Goal: Task Accomplishment & Management: Complete application form

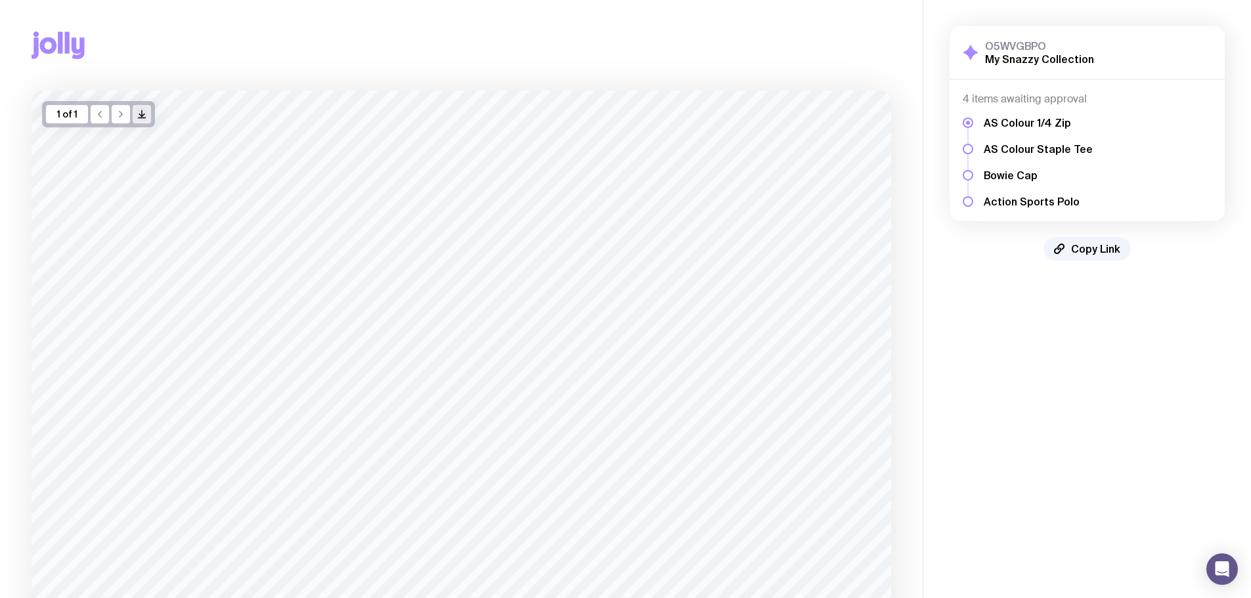
click at [150, 111] on button "/> />" at bounding box center [142, 114] width 18 height 18
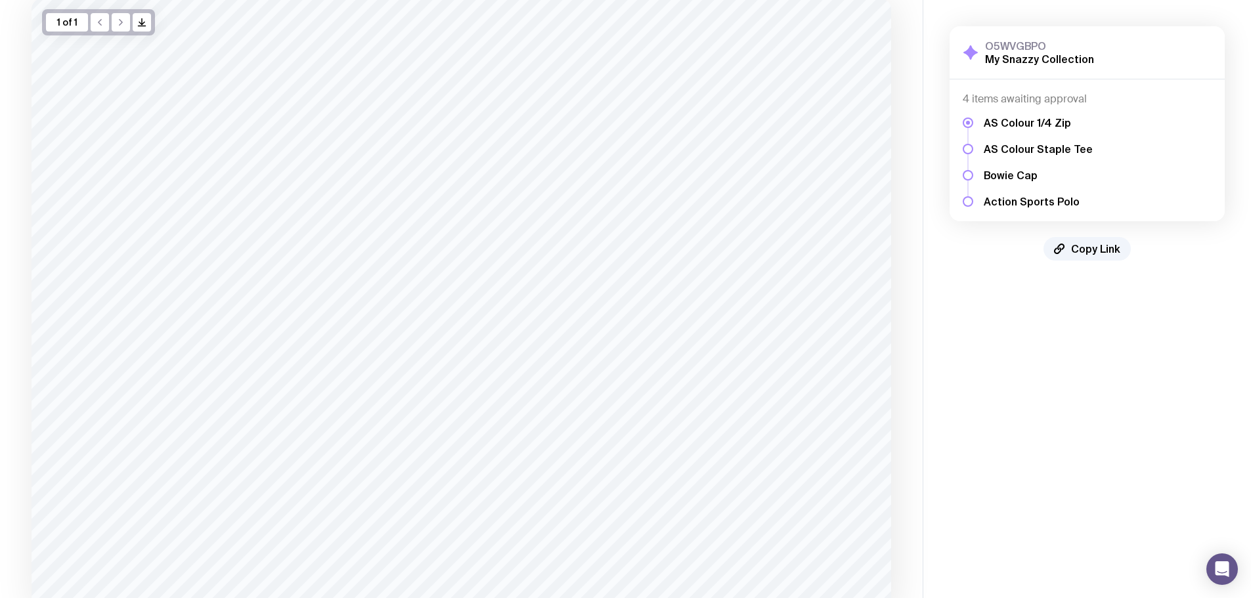
scroll to position [199, 0]
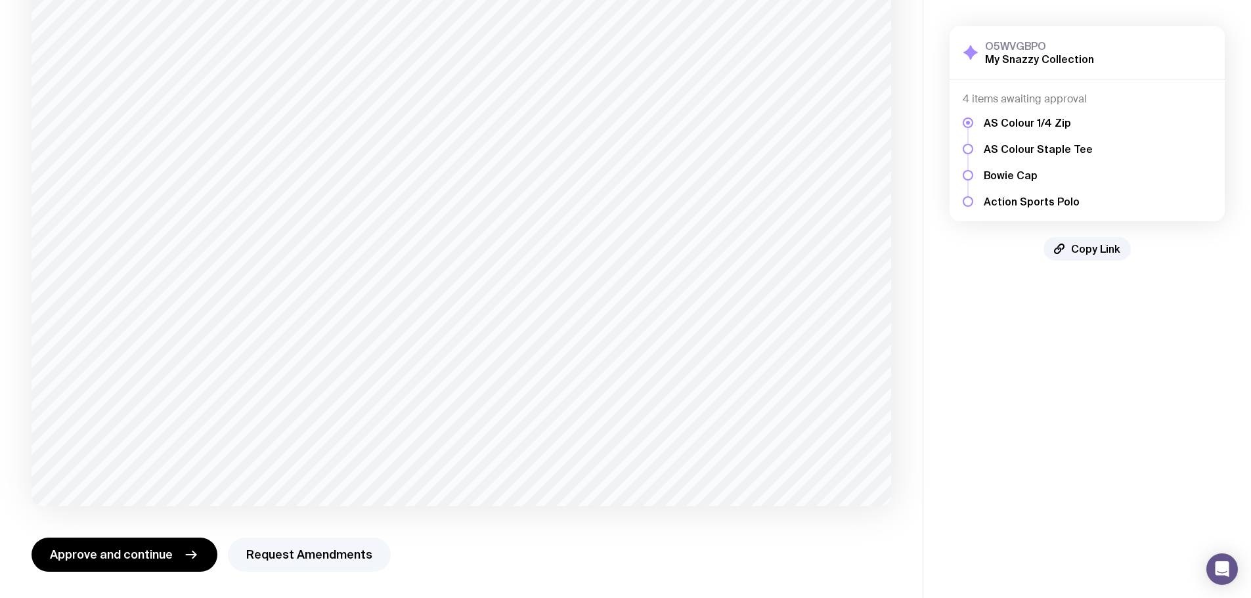
click at [286, 555] on button "Request Amendments" at bounding box center [309, 555] width 163 height 34
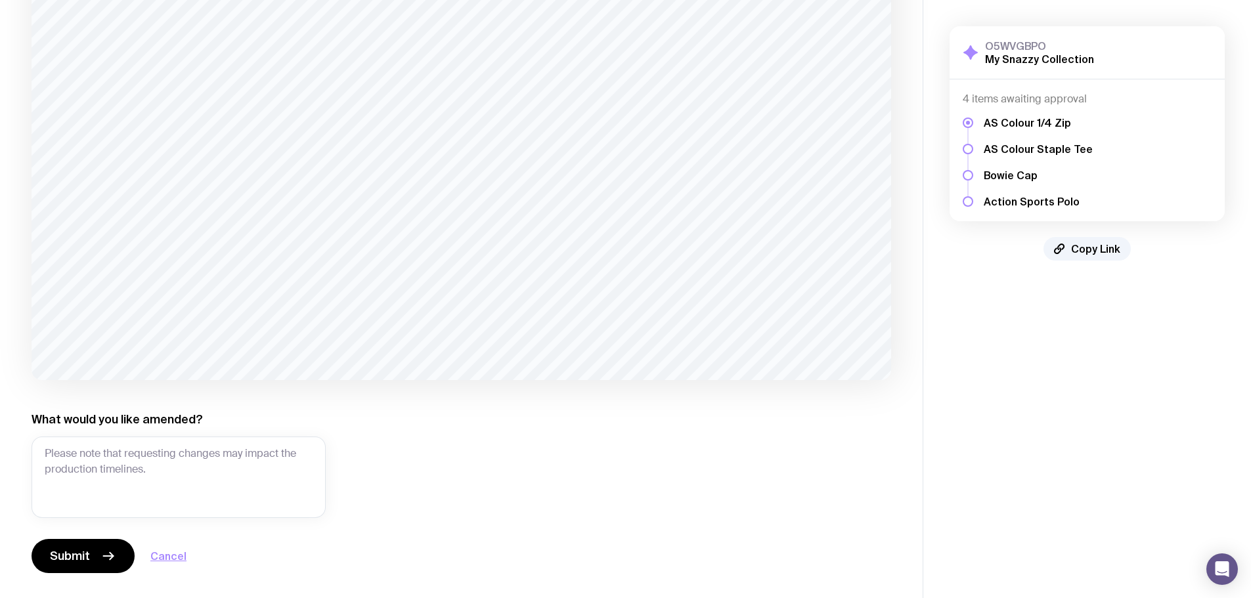
scroll to position [326, 0]
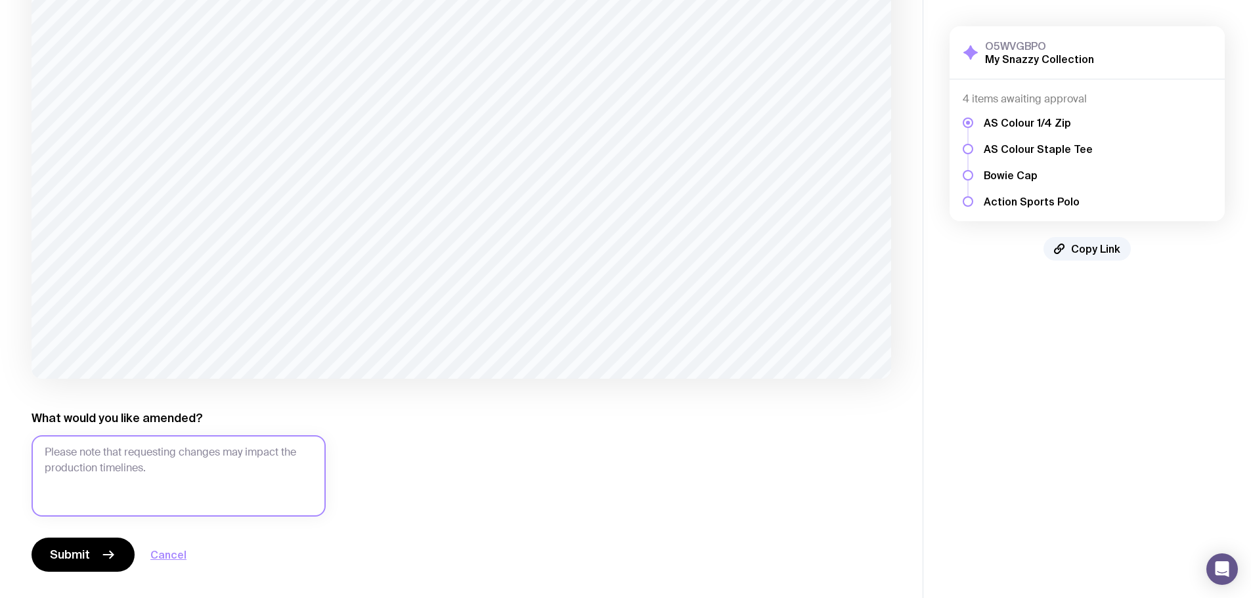
click at [143, 446] on textarea "What would you like amended?" at bounding box center [179, 475] width 294 height 81
type textarea "Update to new logo - see attachments"
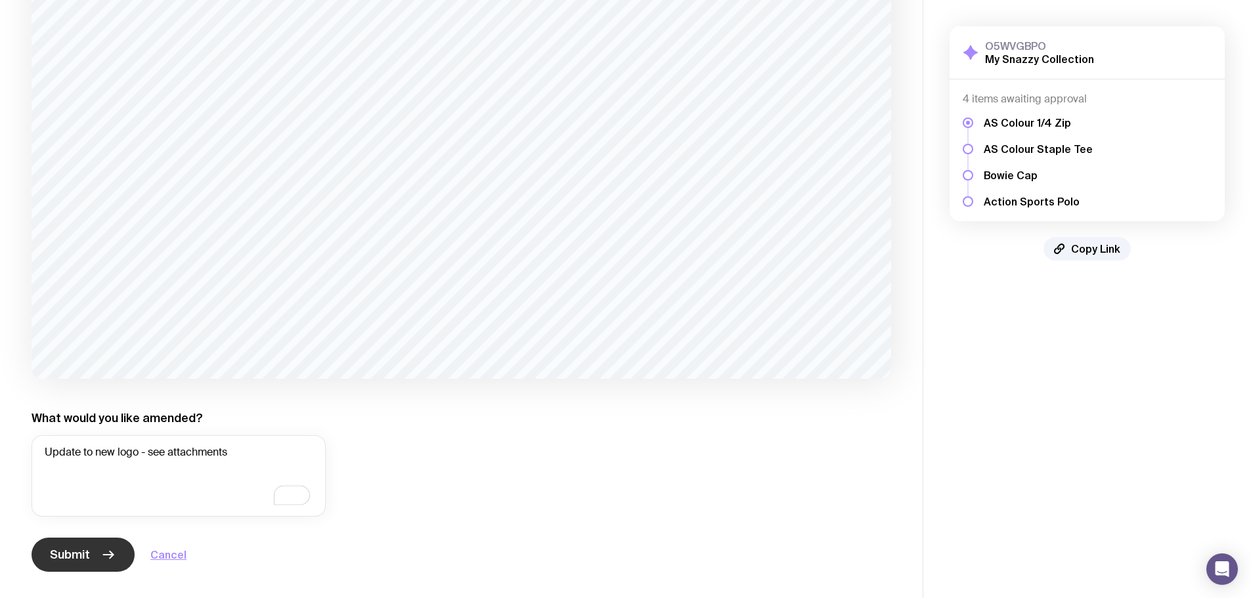
click at [81, 557] on span "Submit" at bounding box center [70, 555] width 40 height 16
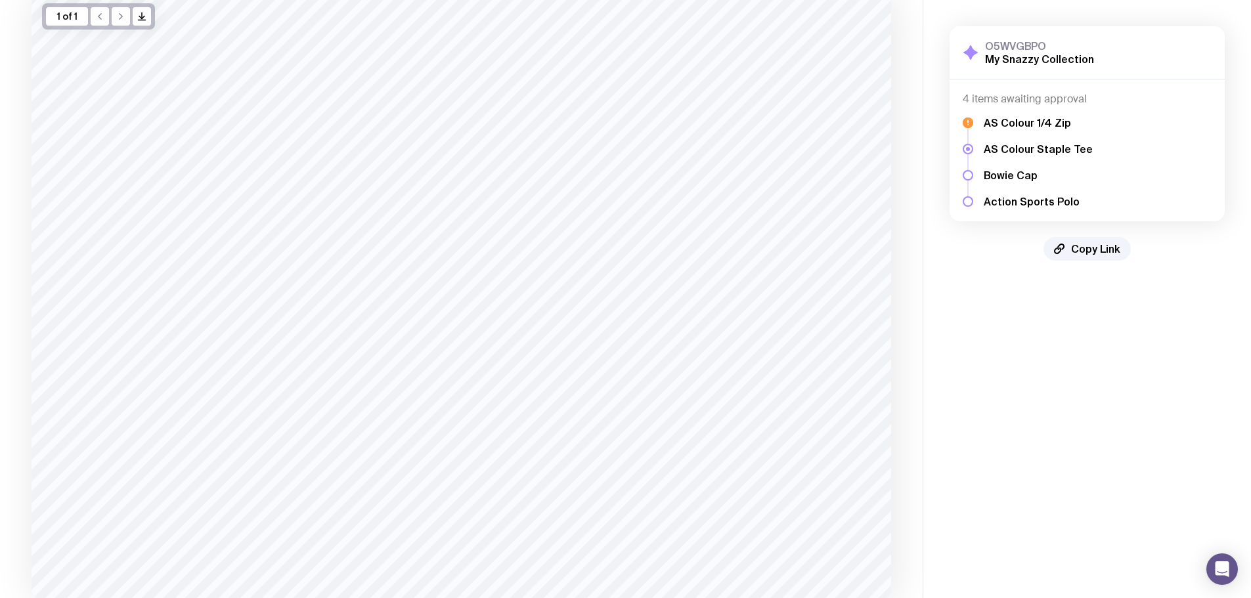
scroll to position [192, 0]
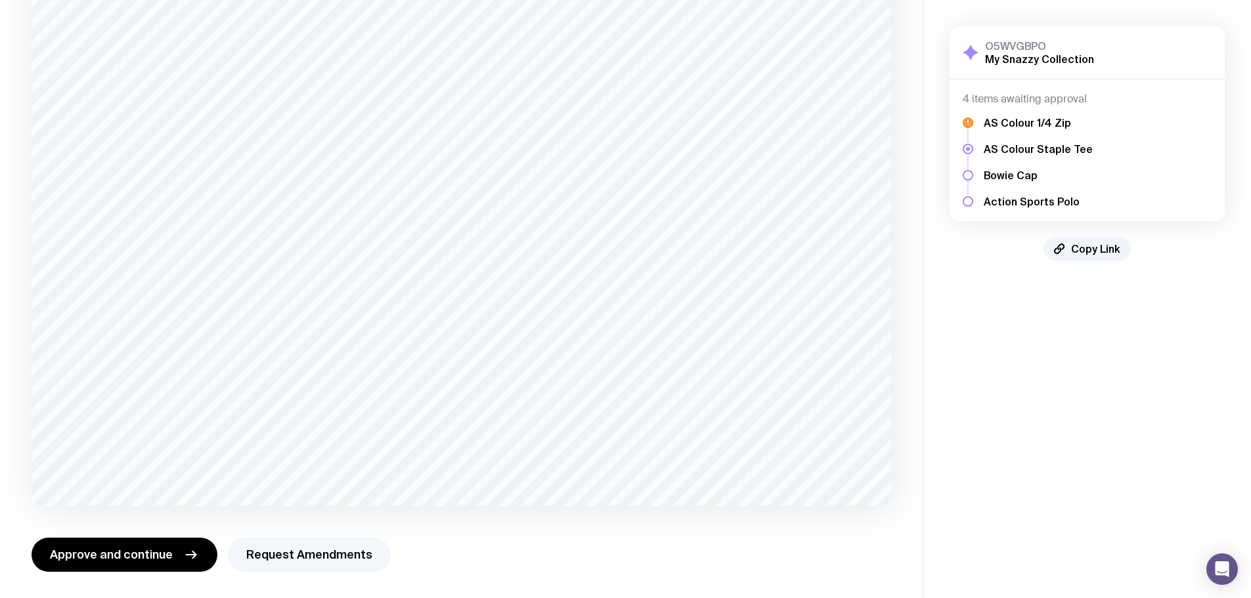
click at [289, 550] on button "Request Amendments" at bounding box center [309, 555] width 163 height 34
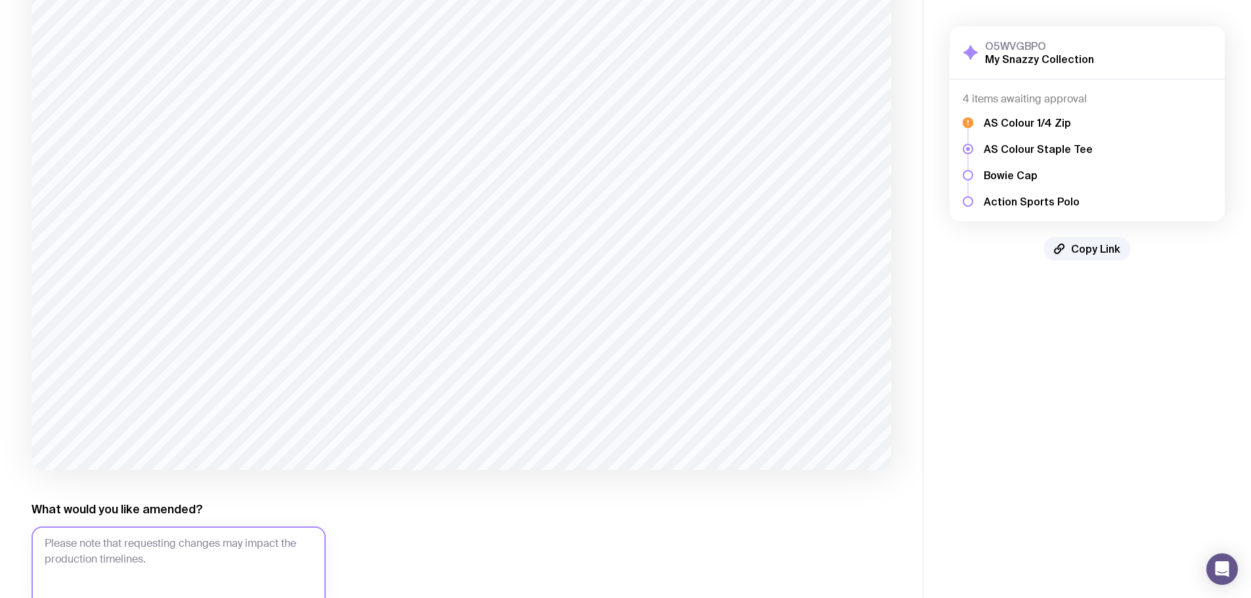
scroll to position [319, 0]
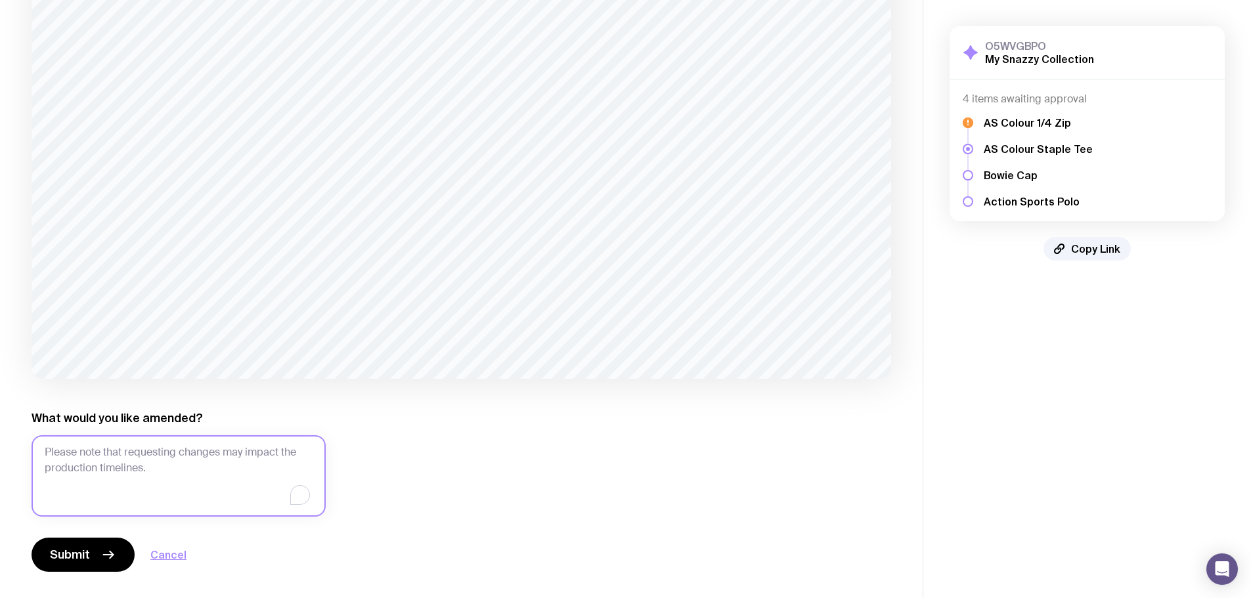
click at [176, 471] on textarea "What would you like amended?" at bounding box center [179, 475] width 294 height 81
type textarea "Update to new logo"
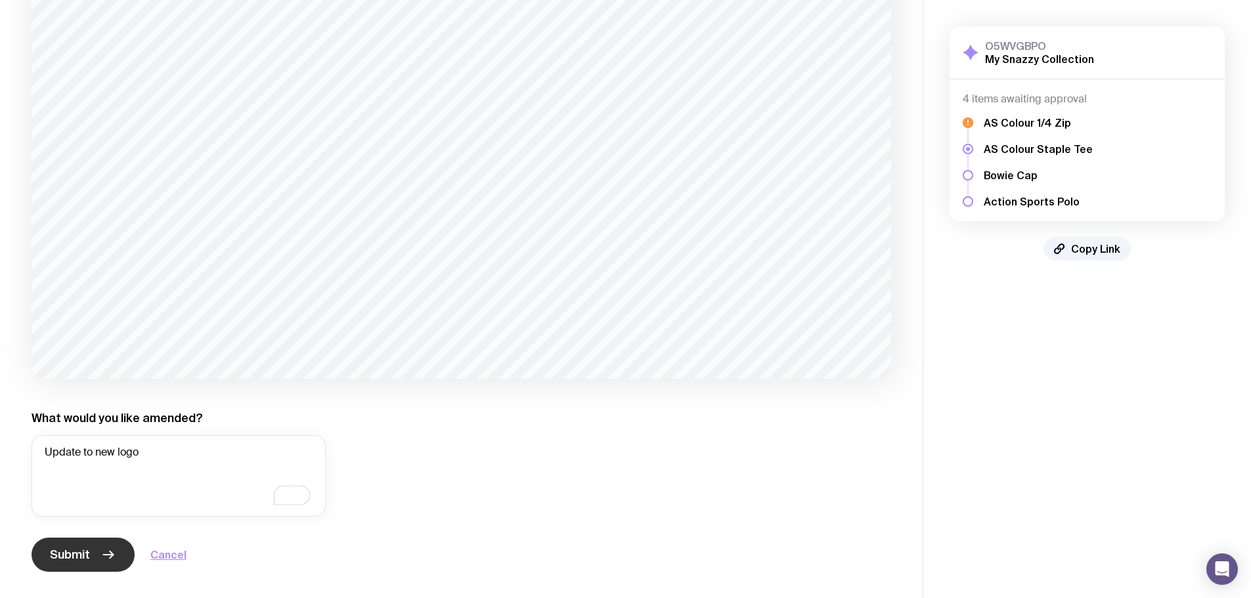
click at [103, 559] on icon "button" at bounding box center [108, 555] width 16 height 16
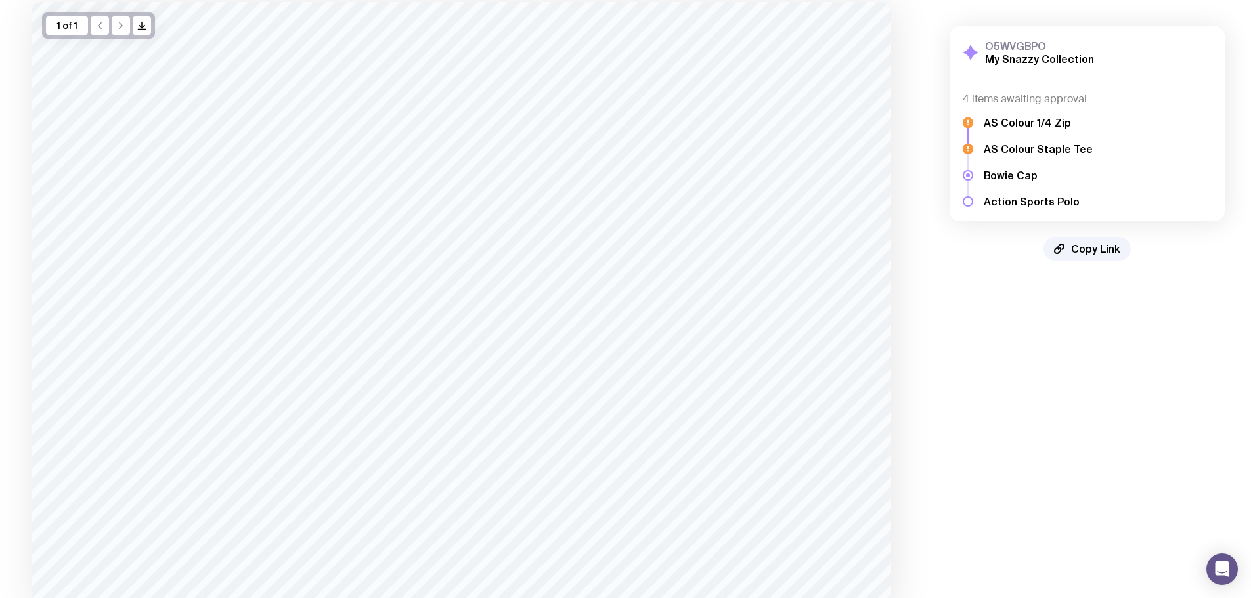
scroll to position [192, 0]
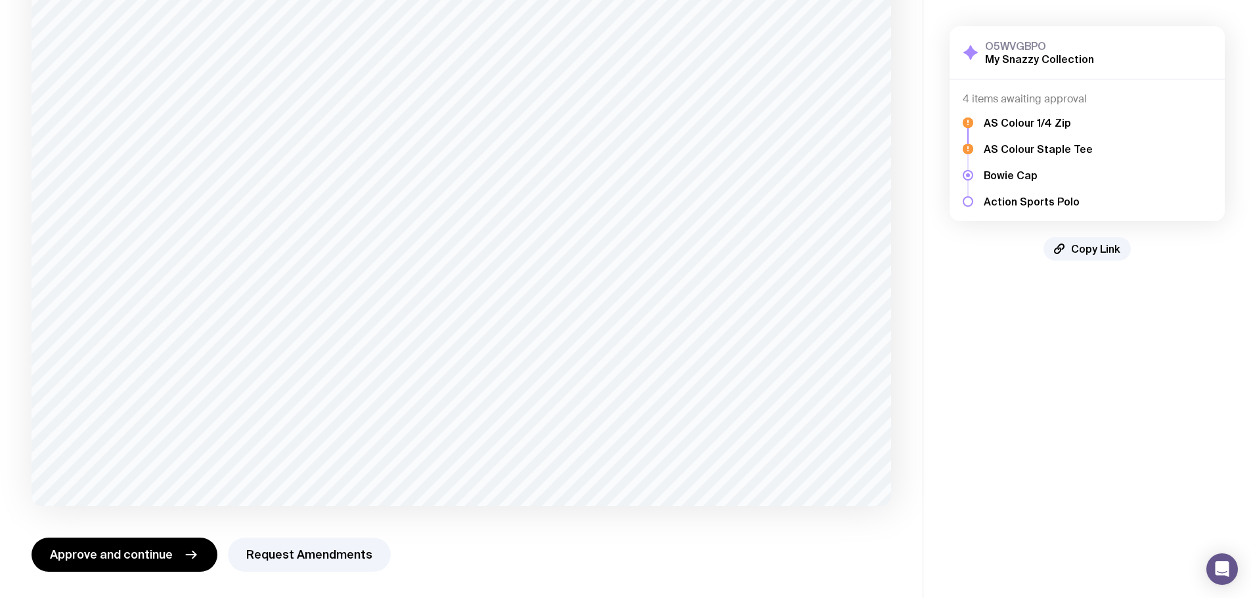
click at [1006, 169] on h5 "Bowie Cap" at bounding box center [1038, 175] width 109 height 13
click at [1005, 178] on h5 "Bowie Cap" at bounding box center [1038, 175] width 109 height 13
click at [1015, 201] on h5 "Action Sports Polo" at bounding box center [1038, 201] width 109 height 13
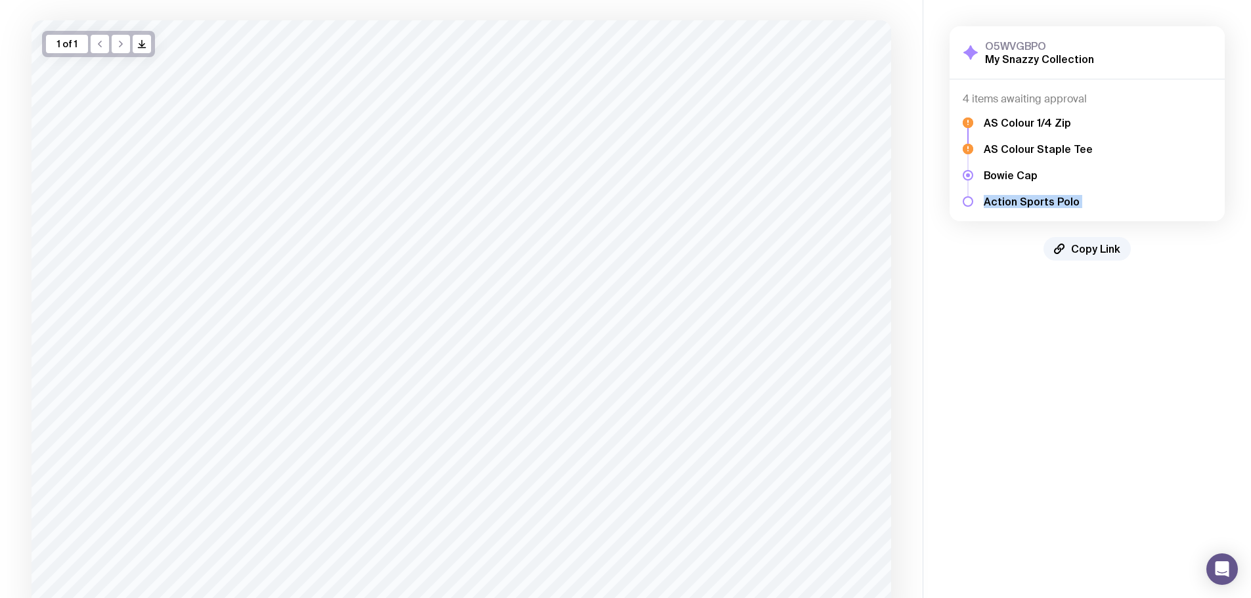
scroll to position [0, 0]
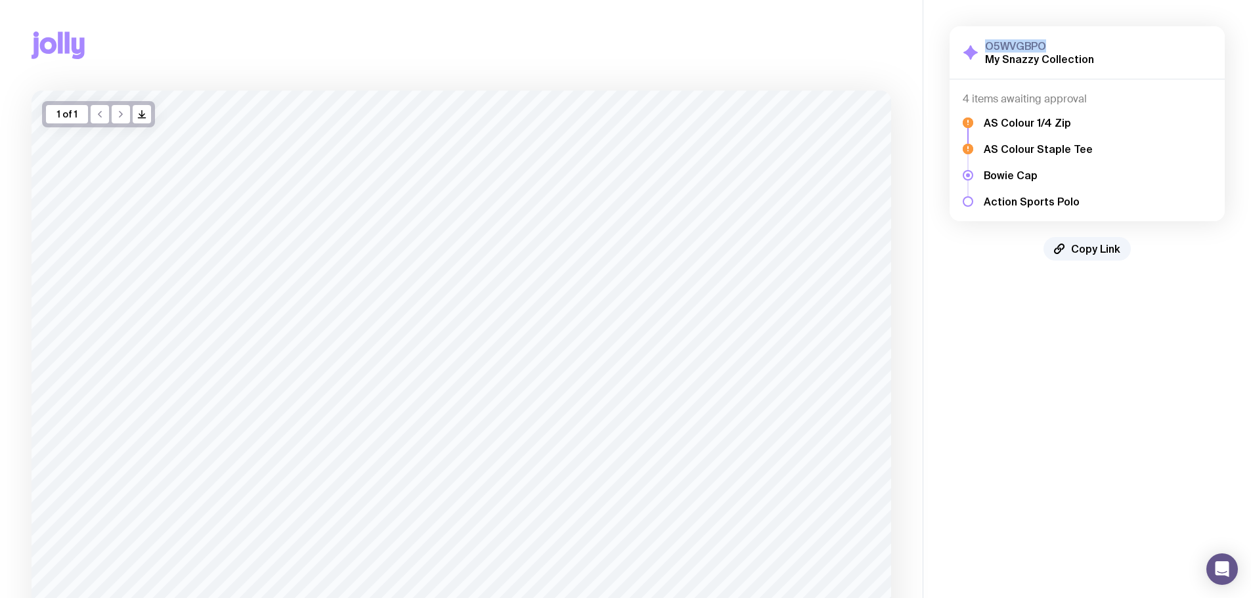
drag, startPoint x: 1063, startPoint y: 45, endPoint x: 970, endPoint y: 47, distance: 93.3
click at [970, 47] on div "O5WVGBPO My Snazzy Collection" at bounding box center [1028, 52] width 131 height 26
drag, startPoint x: 1021, startPoint y: 46, endPoint x: 1030, endPoint y: 45, distance: 8.6
click at [1021, 45] on h3 "O5WVGBPO" at bounding box center [1039, 45] width 109 height 13
click at [1043, 45] on h3 "O5WVGBPO" at bounding box center [1039, 45] width 109 height 13
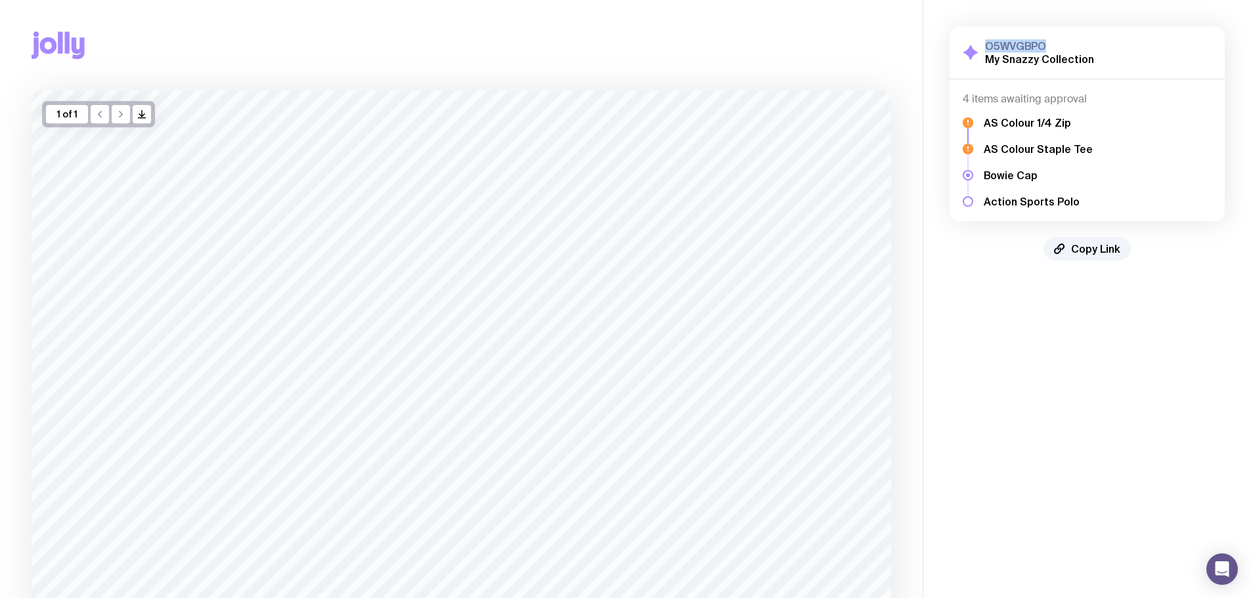
drag, startPoint x: 1051, startPoint y: 45, endPoint x: 988, endPoint y: 41, distance: 63.2
click at [988, 41] on h3 "O5WVGBPO" at bounding box center [1039, 45] width 109 height 13
copy h3 "O5WVGBPO"
